Goal: Information Seeking & Learning: Learn about a topic

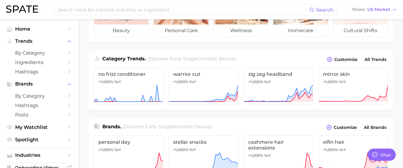
scroll to position [53, 0]
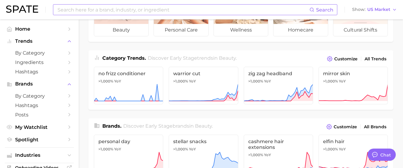
click at [131, 11] on input at bounding box center [183, 10] width 253 height 10
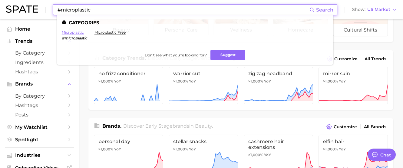
type input "#microplastic"
click at [72, 31] on link "microplastic" at bounding box center [73, 32] width 22 height 5
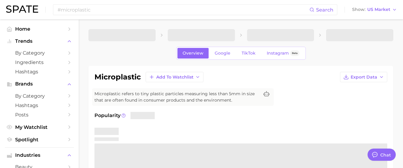
type textarea "x"
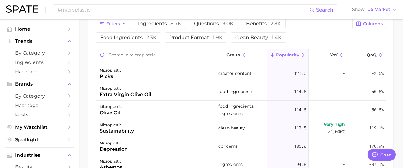
scroll to position [1011, 0]
